Goal: Task Accomplishment & Management: Complete application form

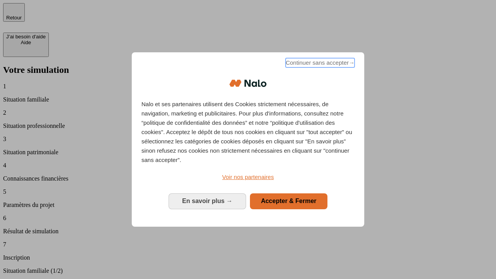
click at [319, 64] on span "Continuer sans accepter →" at bounding box center [320, 62] width 69 height 9
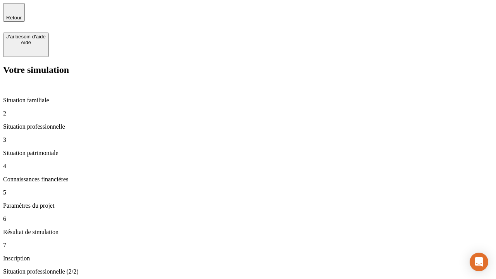
type input "30 000"
type input "0"
type input "1 000"
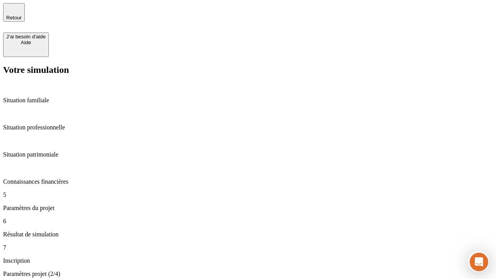
type input "40"
type input "64"
type input "200 000"
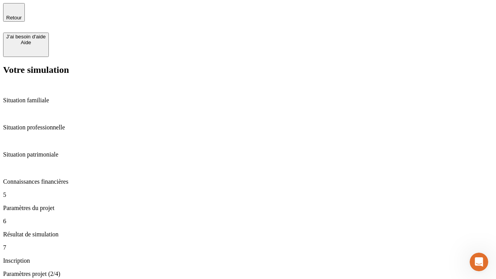
type input "640"
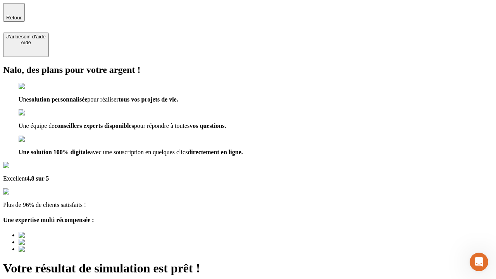
type input "[EMAIL_ADDRESS][DOMAIN_NAME]"
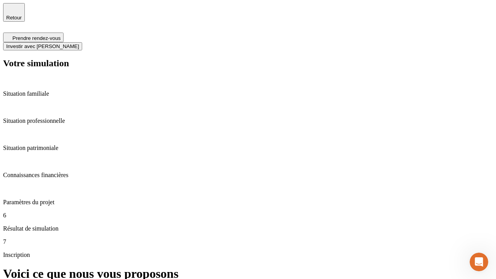
click at [79, 43] on span "Investir avec [PERSON_NAME]" at bounding box center [42, 46] width 73 height 6
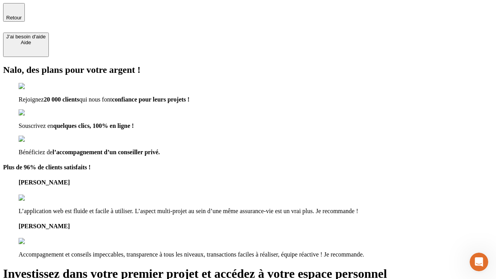
type input "[EMAIL_ADDRESS][DOMAIN_NAME]"
